Goal: Task Accomplishment & Management: Manage account settings

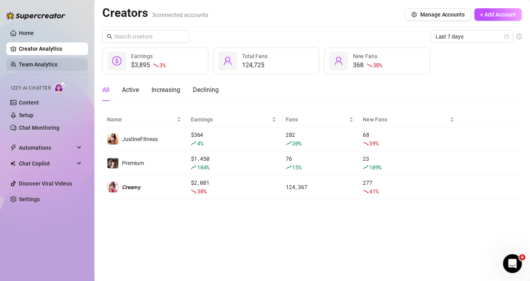
click at [38, 64] on link "Team Analytics" at bounding box center [38, 64] width 39 height 6
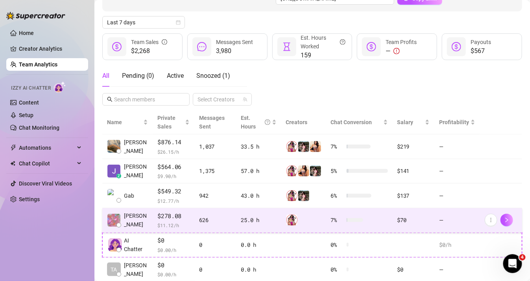
scroll to position [164, 0]
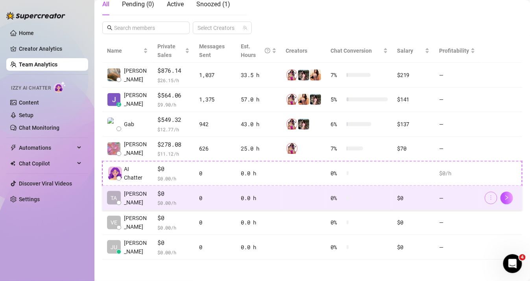
click at [495, 196] on button "button" at bounding box center [490, 198] width 13 height 13
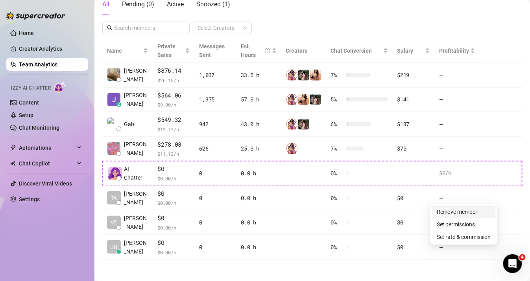
click at [473, 212] on link "Remove member" at bounding box center [456, 212] width 41 height 6
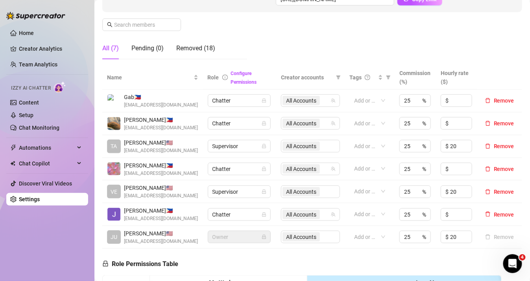
scroll to position [124, 0]
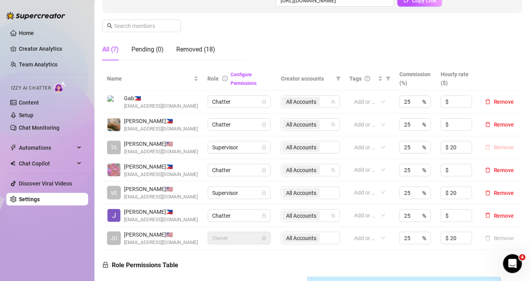
click at [511, 148] on span "Remove" at bounding box center [503, 147] width 20 height 6
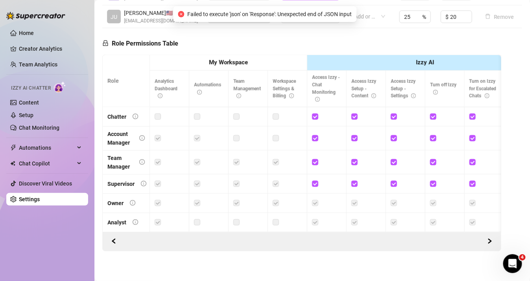
scroll to position [320, 0]
